Goal: Task Accomplishment & Management: Use online tool/utility

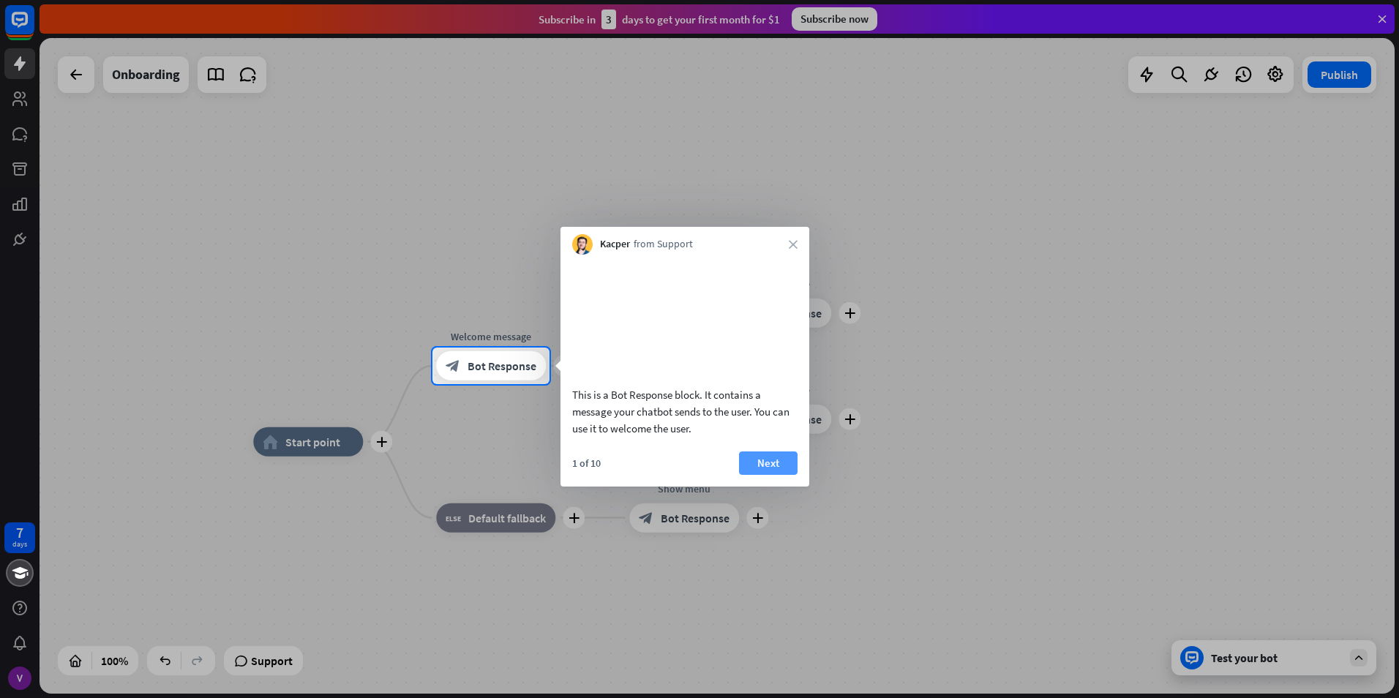
click at [758, 475] on button "Next" at bounding box center [768, 462] width 59 height 23
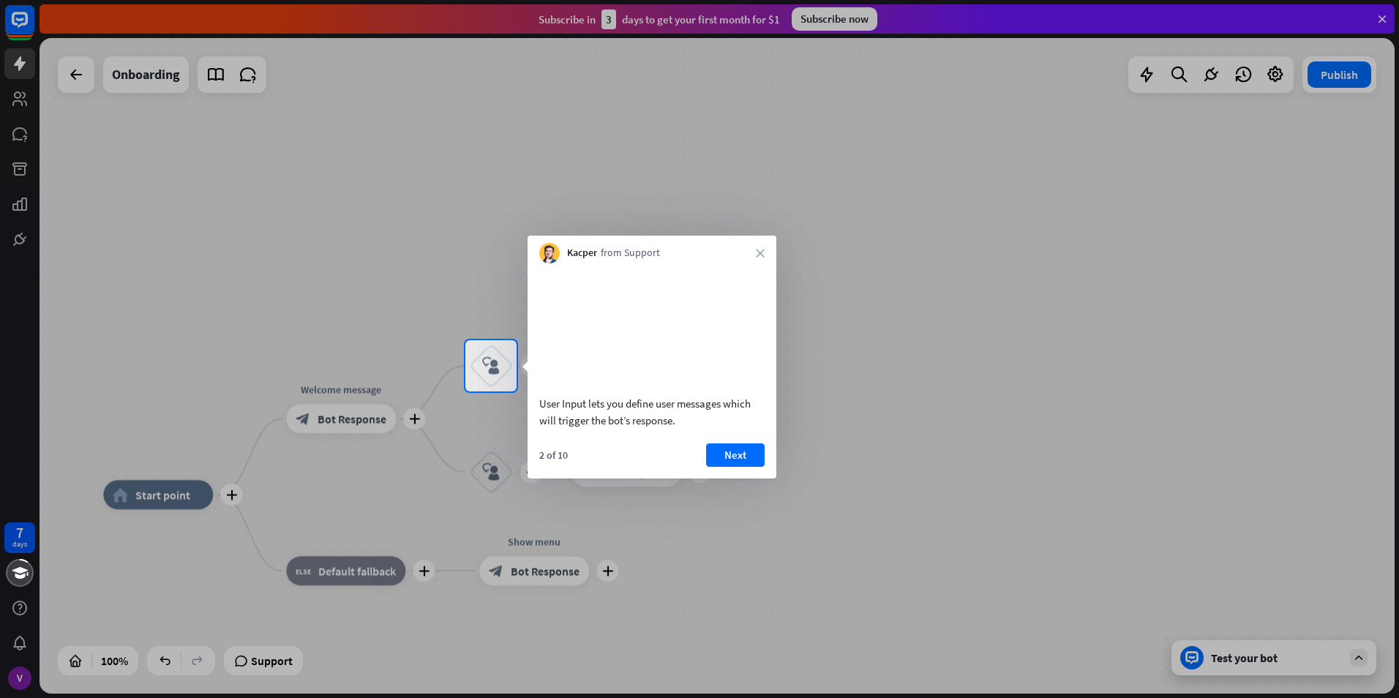
click at [765, 251] on div "Kacper from Support close" at bounding box center [651, 250] width 249 height 28
click at [761, 252] on icon "close" at bounding box center [760, 253] width 9 height 9
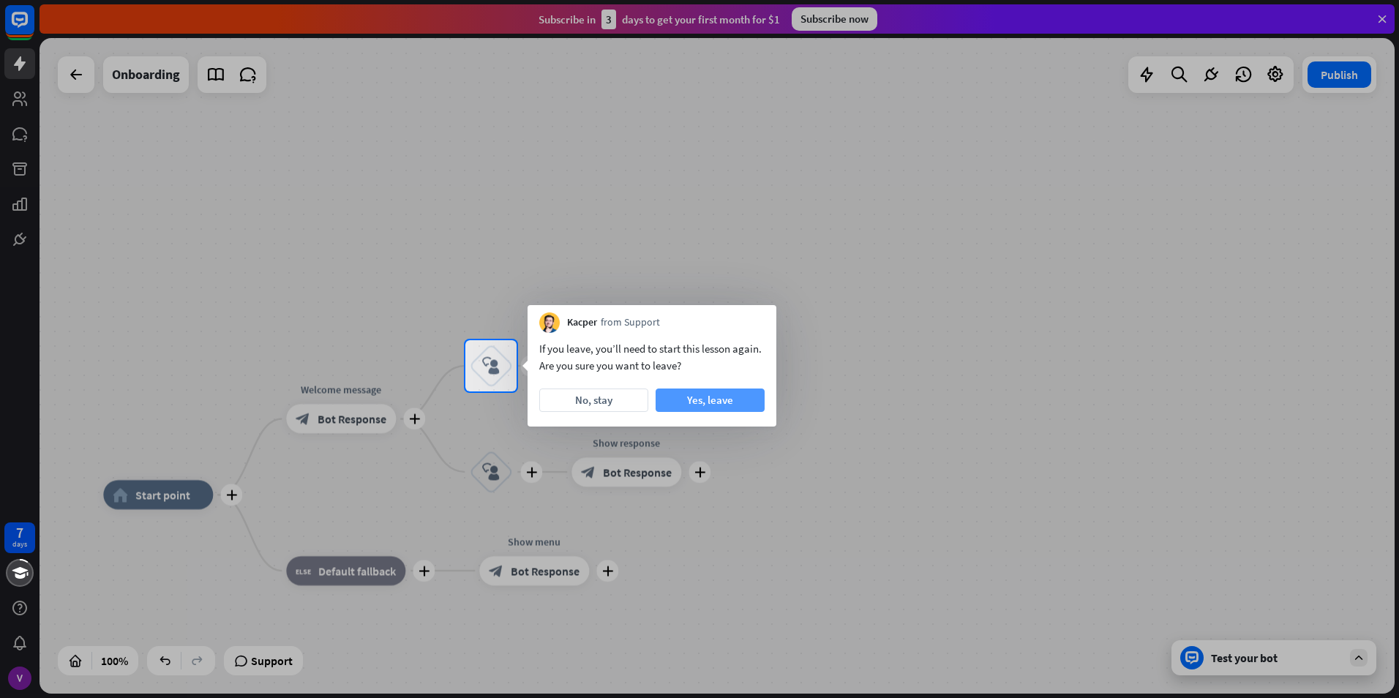
click at [718, 410] on button "Yes, leave" at bounding box center [709, 399] width 109 height 23
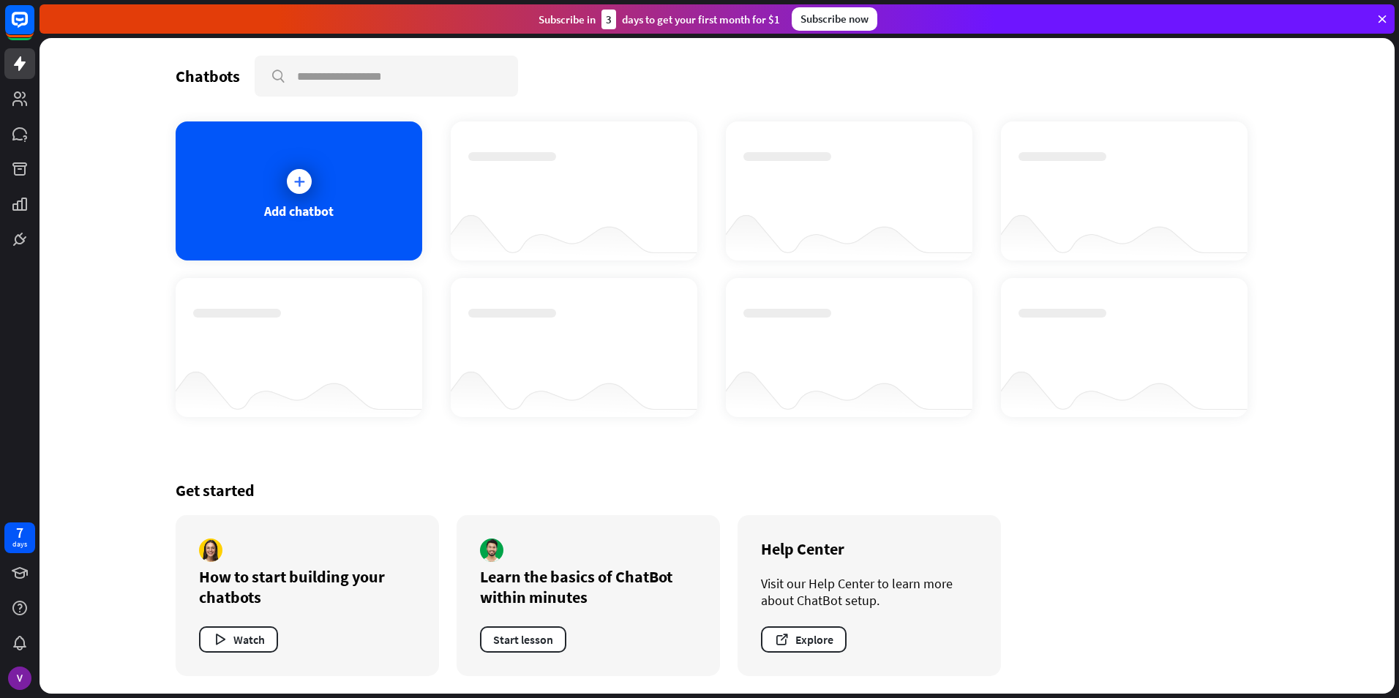
click at [1274, 469] on div "Chatbots search Add chatbot Get started How to start building your chatbots Wat…" at bounding box center [717, 365] width 1170 height 655
click at [297, 179] on icon at bounding box center [299, 181] width 15 height 15
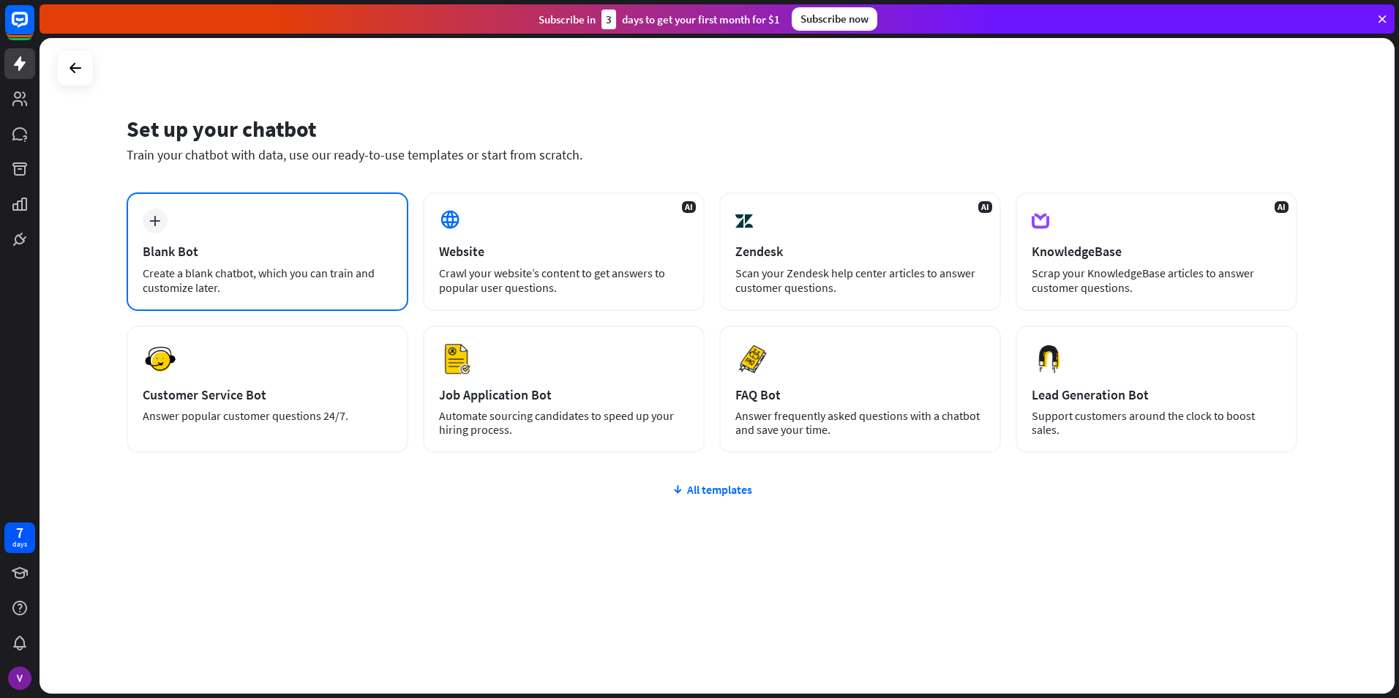
click at [364, 261] on div "plus Blank Bot Create a blank chatbot, which you can train and customize later." at bounding box center [268, 251] width 282 height 119
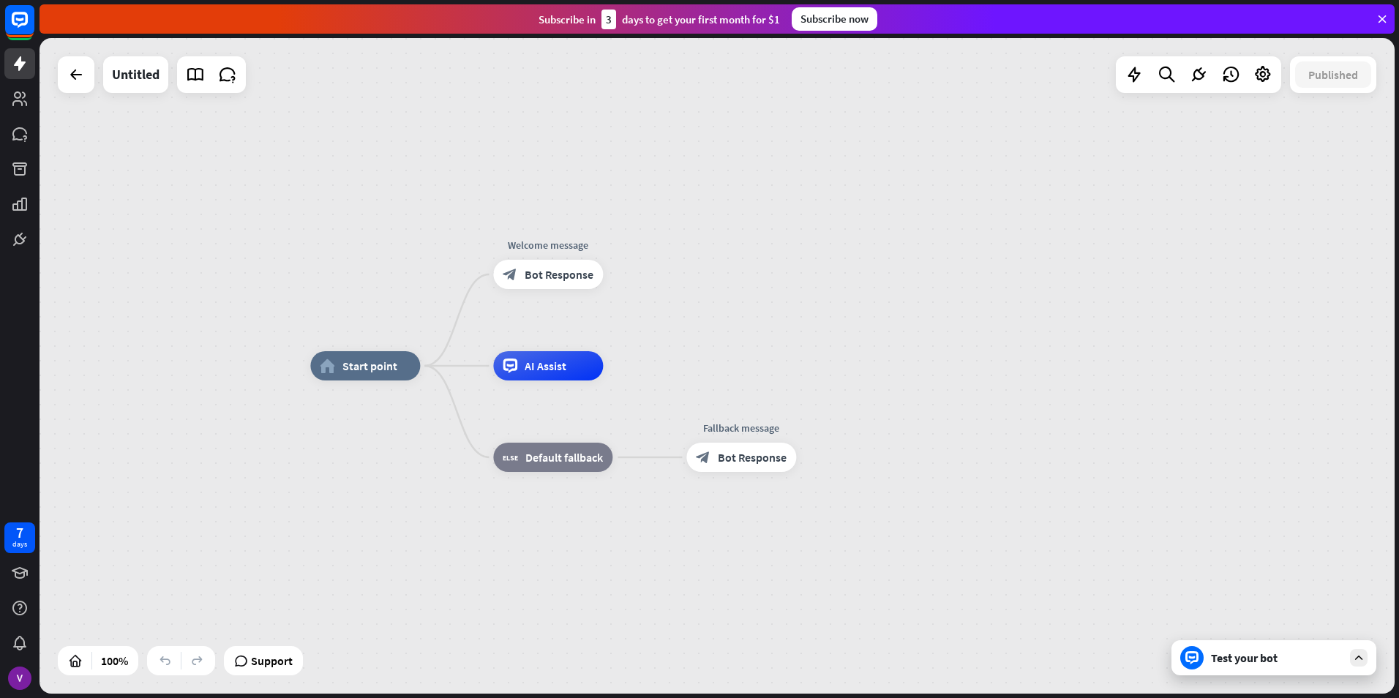
click at [345, 301] on div "home_2 Start point Welcome message block_bot_response Bot Response AI Assist bl…" at bounding box center [717, 365] width 1355 height 655
